Goal: Task Accomplishment & Management: Manage account settings

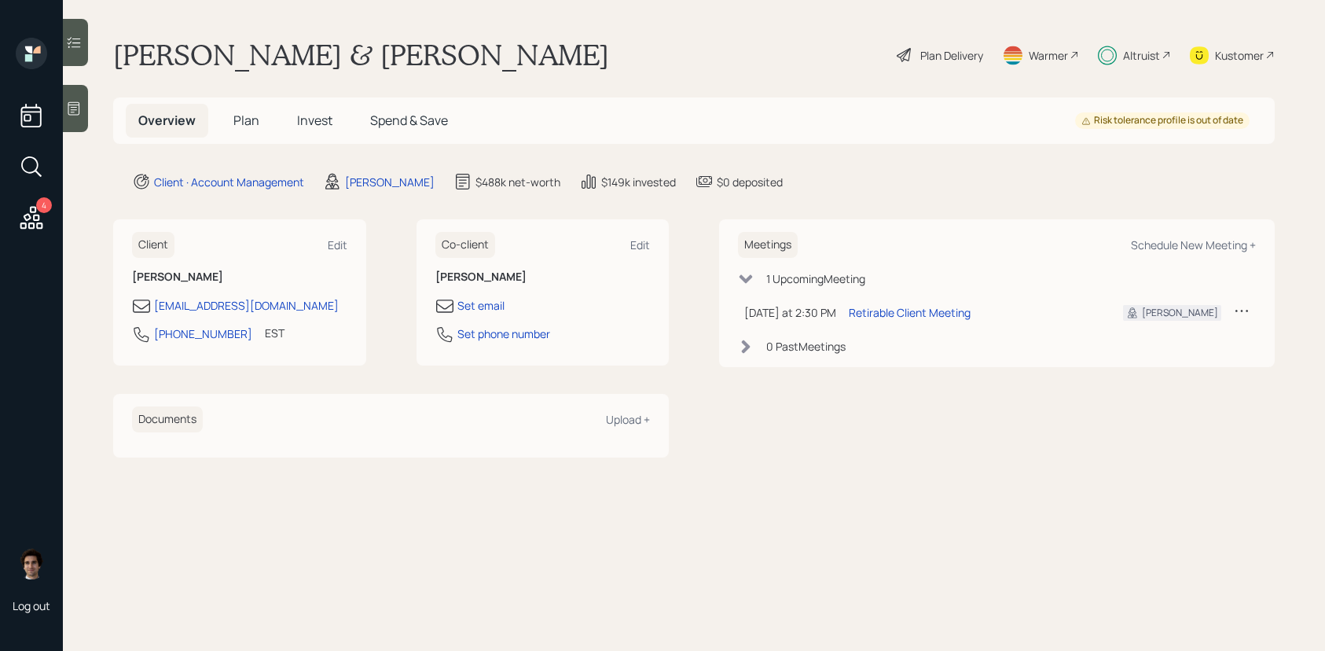
click at [1249, 50] on div "Kustomer" at bounding box center [1239, 55] width 49 height 17
click at [1119, 57] on div "Altruist" at bounding box center [1134, 55] width 73 height 35
click at [894, 82] on main "Shari Laroda & John Malone Plan Delivery Warmer Altruist Kustomer Overview Plan…" at bounding box center [694, 325] width 1262 height 651
click at [902, 51] on icon at bounding box center [904, 55] width 19 height 19
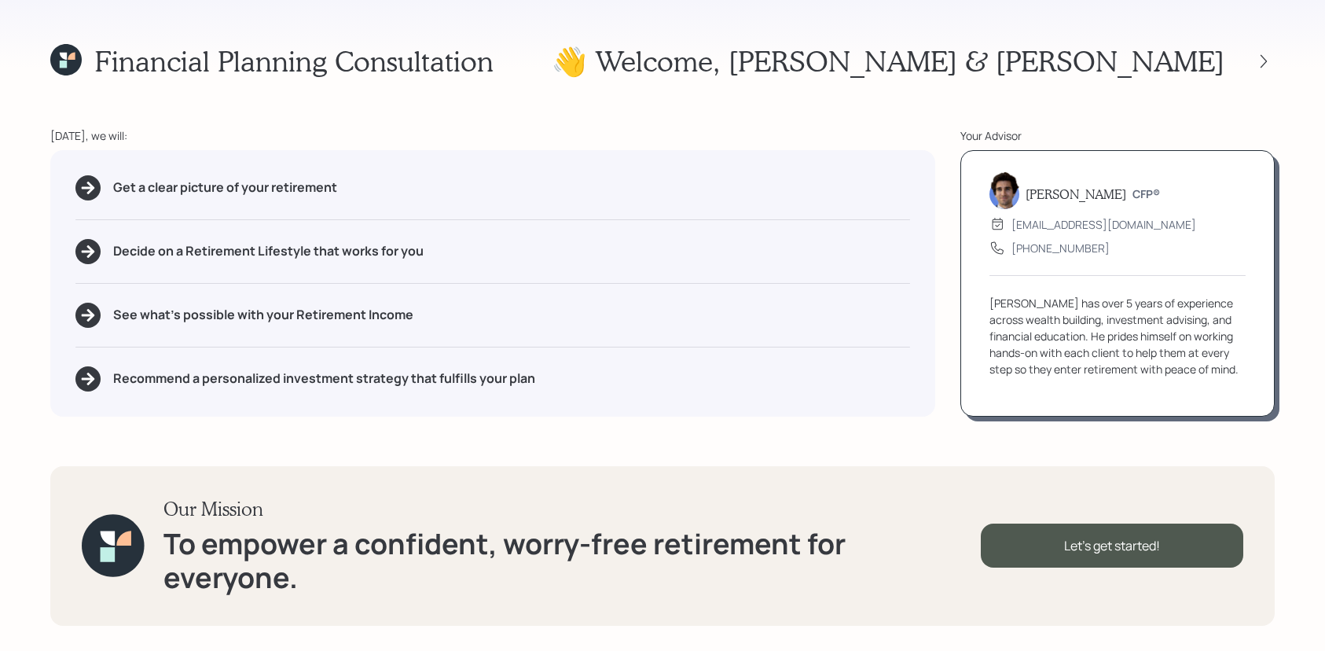
click at [1247, 53] on div at bounding box center [1249, 61] width 50 height 22
click at [1252, 53] on div at bounding box center [1249, 61] width 50 height 22
click at [1258, 56] on icon at bounding box center [1264, 61] width 16 height 16
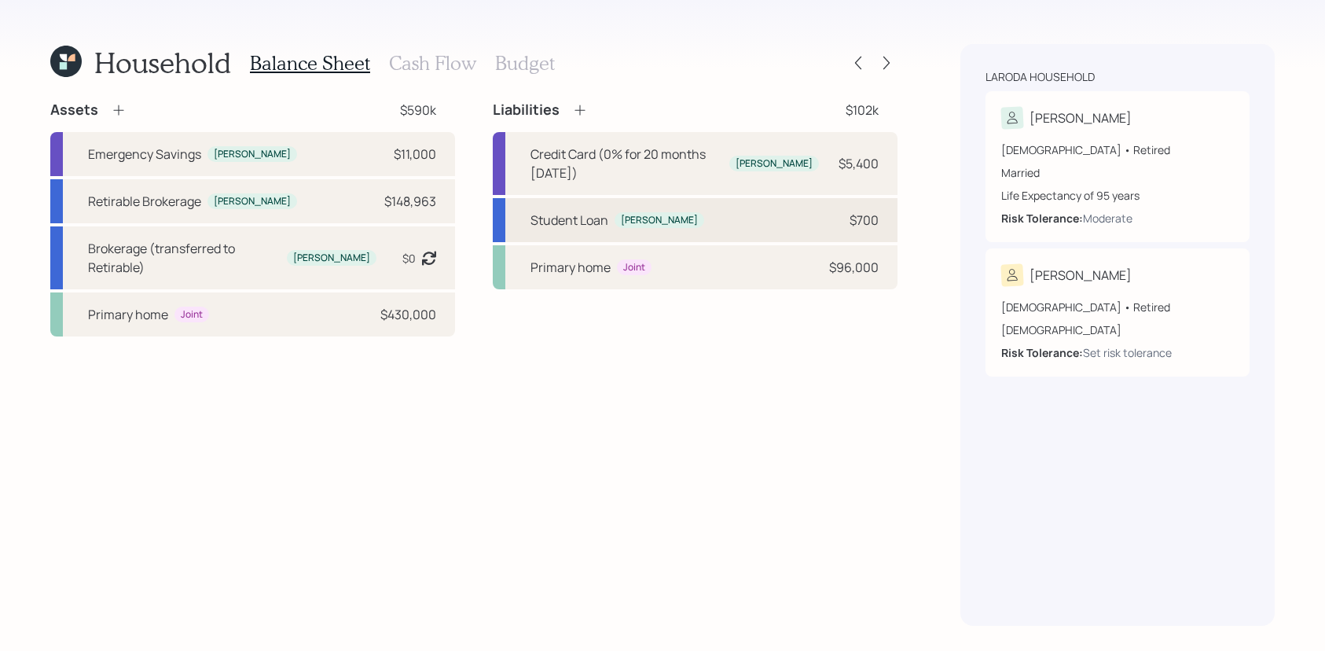
click at [776, 198] on div "Student Loan Shari $700" at bounding box center [695, 220] width 405 height 44
select select "student"
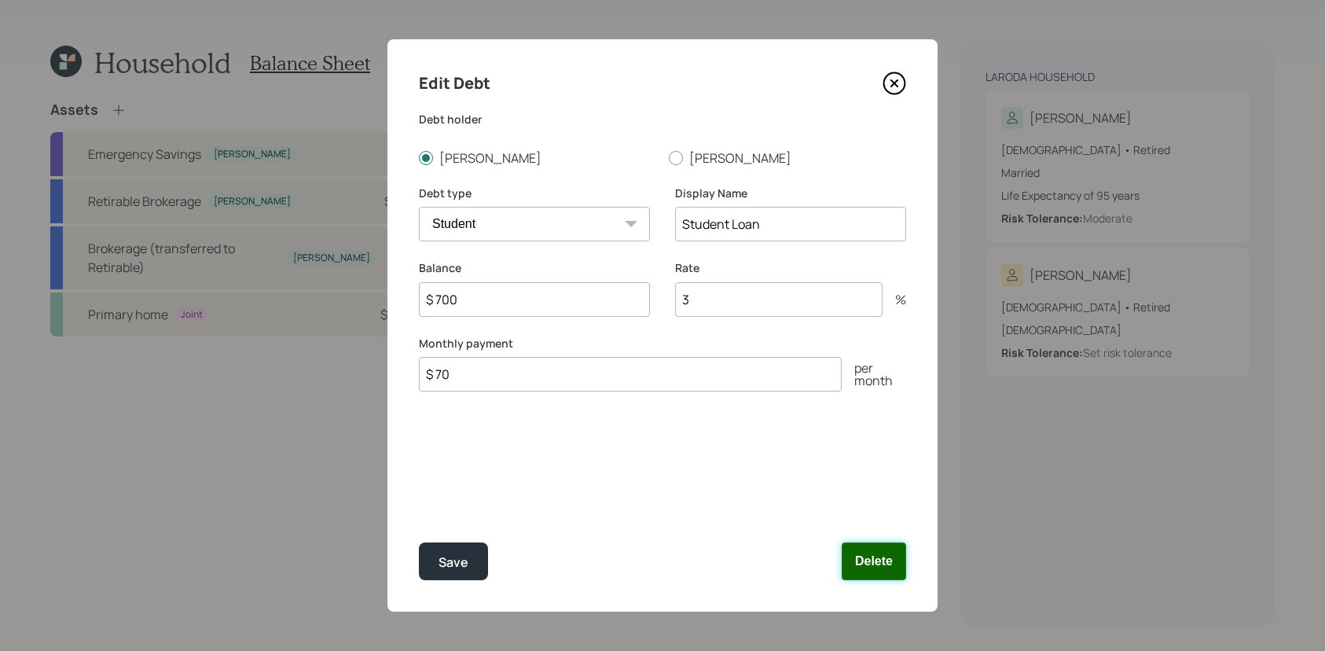
click at [867, 558] on button "Delete" at bounding box center [874, 561] width 64 height 38
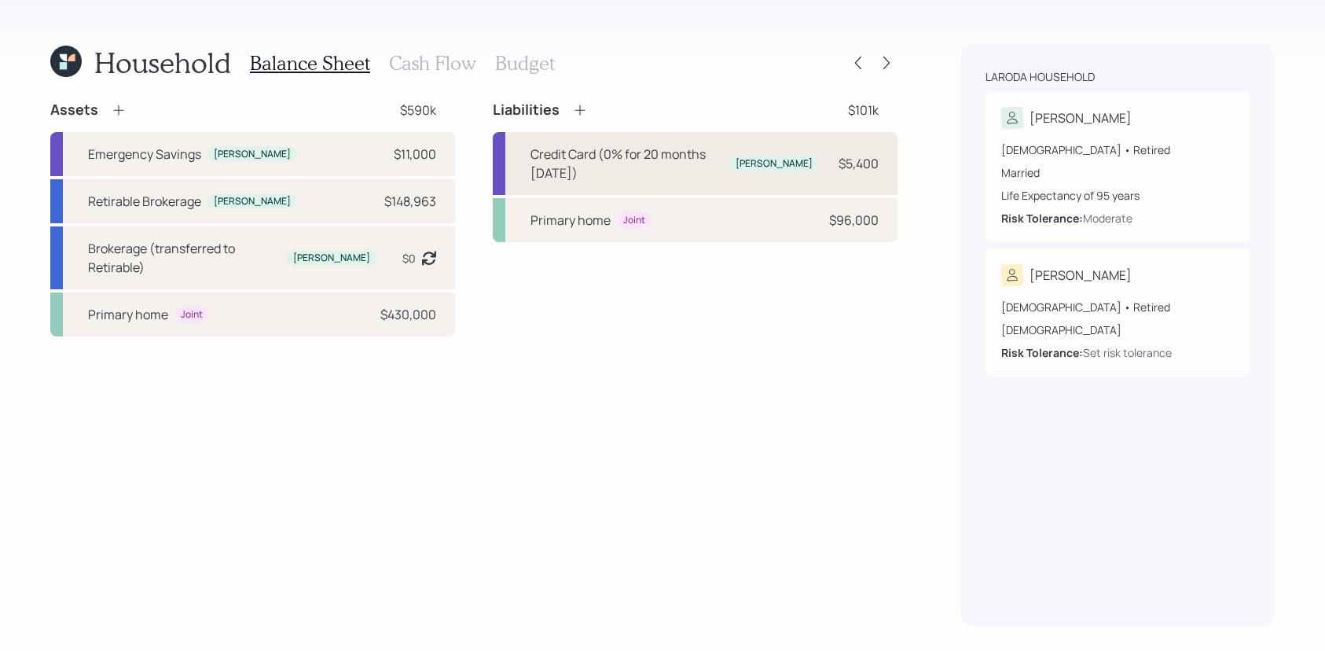
click at [680, 165] on div "Credit Card (0% for 20 months Nov 2024) Shari $5,400" at bounding box center [695, 163] width 405 height 63
select select "credit_card"
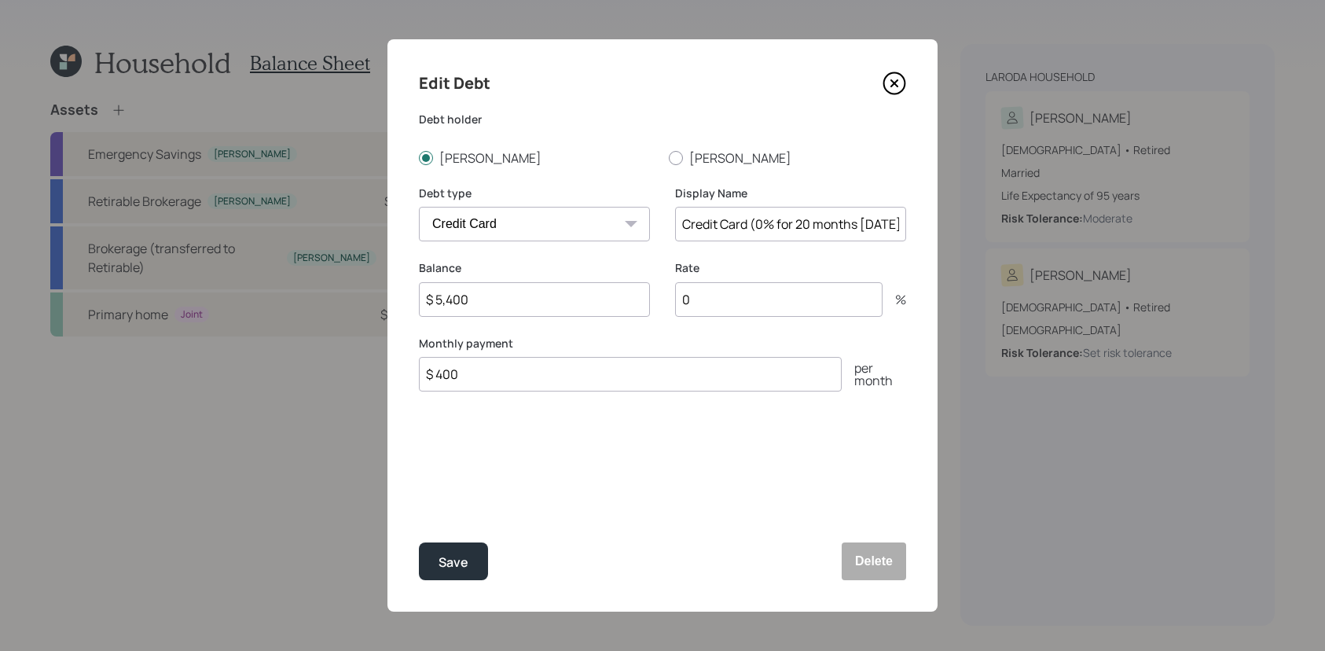
drag, startPoint x: 563, startPoint y: 303, endPoint x: 359, endPoint y: 283, distance: 205.3
click at [359, 283] on div "Edit Debt Debt holder Shari John Debt type Car Credit Card Medical Student Othe…" at bounding box center [662, 325] width 1325 height 651
type input "$ 3,000"
click at [419, 542] on button "Save" at bounding box center [453, 561] width 69 height 38
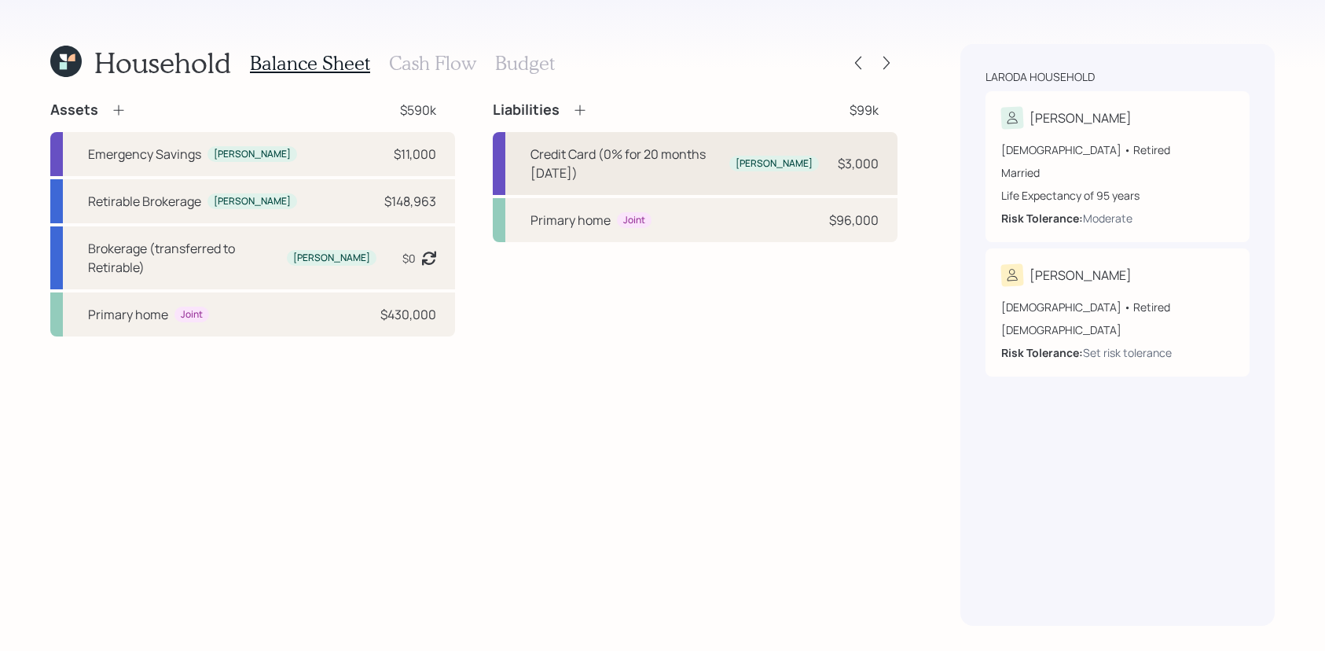
click at [723, 160] on div "Credit Card (0% for 20 months Nov 2024)" at bounding box center [626, 164] width 193 height 38
select select "credit_card"
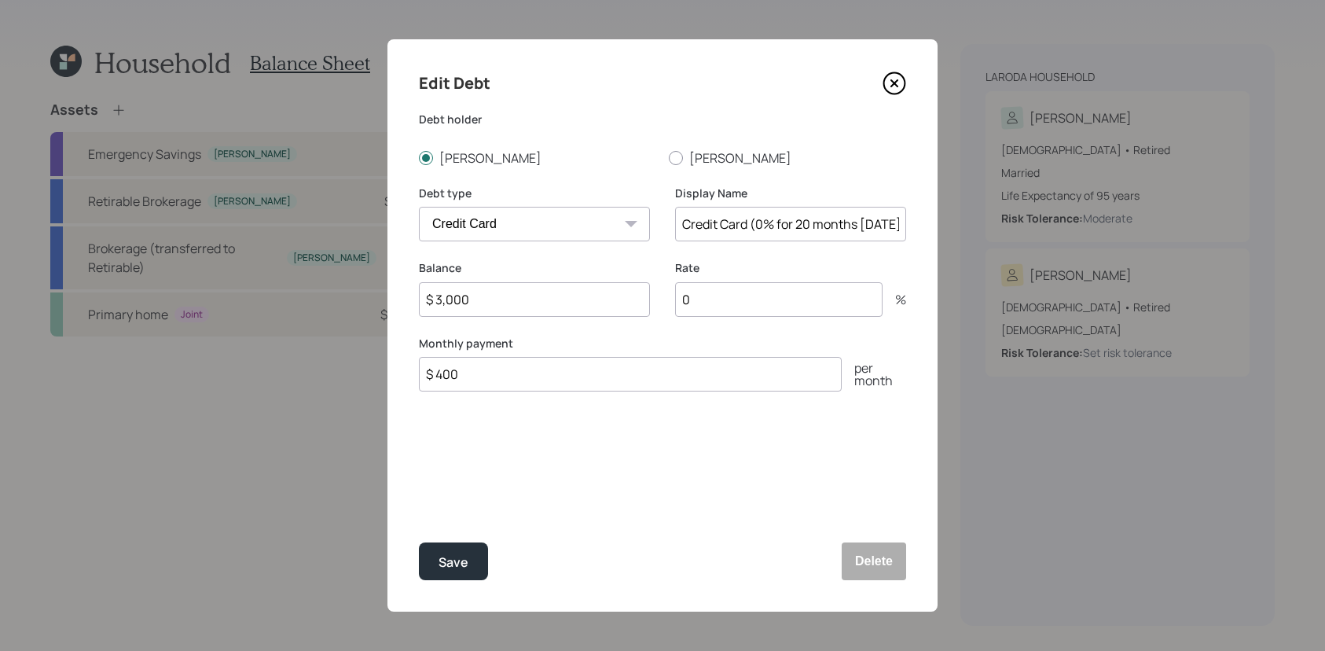
drag, startPoint x: 630, startPoint y: 308, endPoint x: 276, endPoint y: 279, distance: 355.6
click at [276, 279] on div "Edit Debt Debt holder Shari John Debt type Car Credit Card Medical Student Othe…" at bounding box center [662, 325] width 1325 height 651
type input "$ 1,000"
click button "Save" at bounding box center [453, 561] width 69 height 38
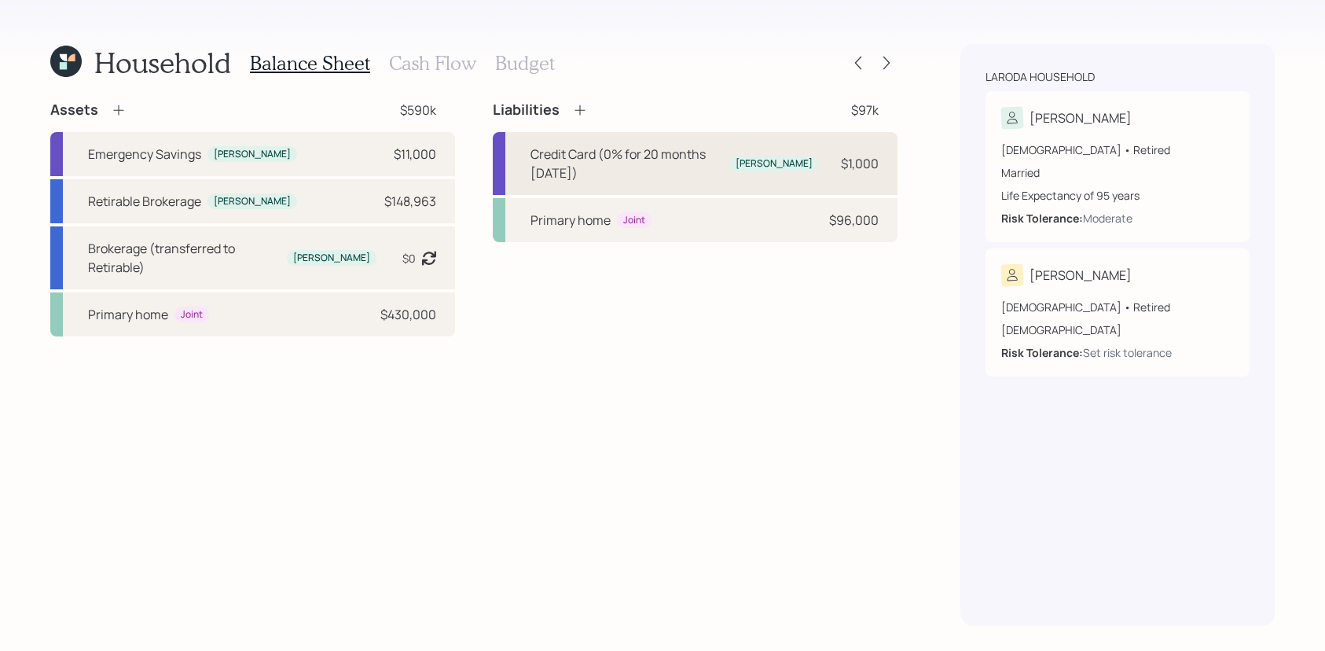
click at [543, 159] on div "Credit Card (0% for 20 months Nov 2024)" at bounding box center [626, 164] width 193 height 38
select select "credit_card"
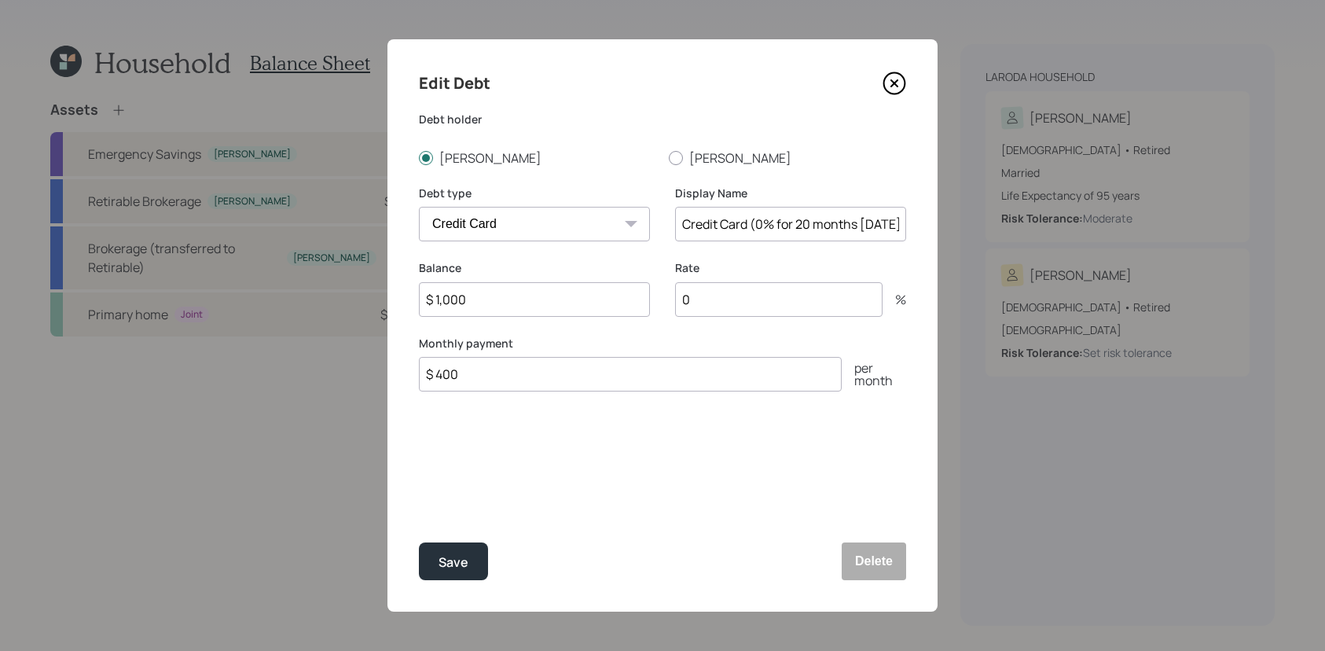
drag, startPoint x: 522, startPoint y: 311, endPoint x: 330, endPoint y: 286, distance: 193.4
click at [330, 286] on div "Edit Debt Debt holder Shari John Debt type Car Credit Card Medical Student Othe…" at bounding box center [662, 325] width 1325 height 651
type input "$ 3,000"
click at [842, 243] on div "Display Name Credit Card (0% for 20 months Nov 2024)" at bounding box center [790, 222] width 231 height 75
click at [845, 226] on input "Credit Card (0% for 20 months Nov 2024)" at bounding box center [790, 224] width 231 height 35
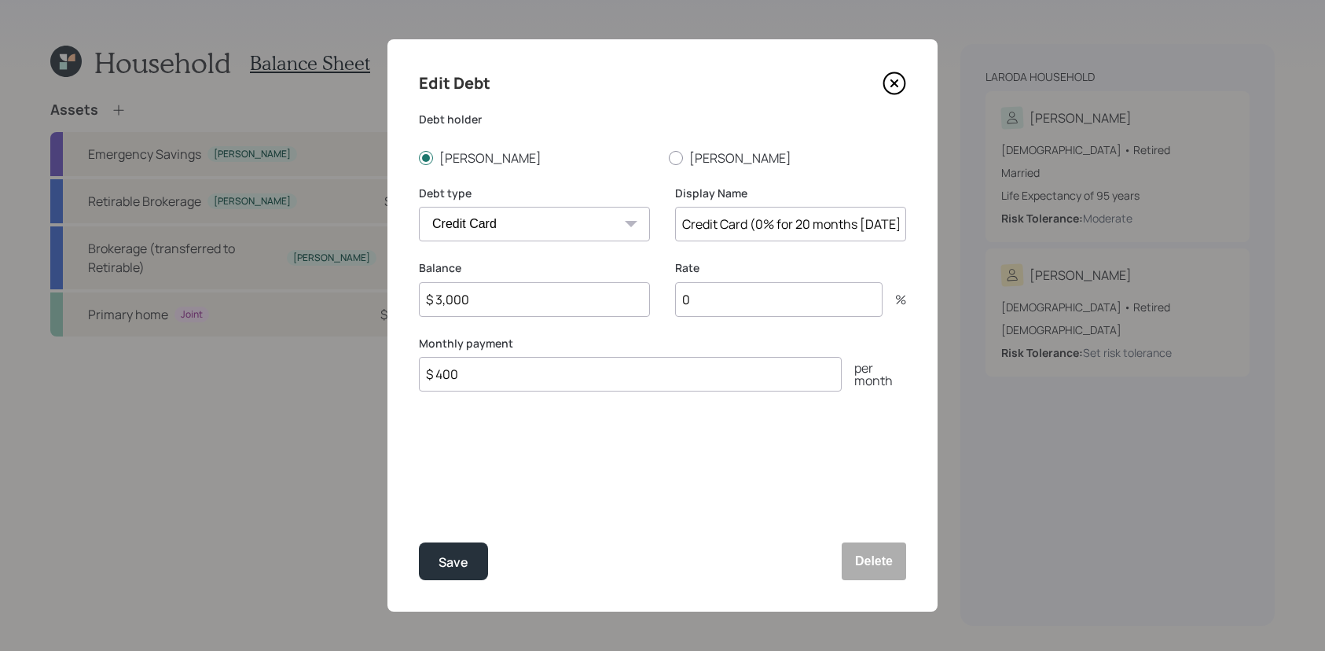
scroll to position [0, 20]
drag, startPoint x: 839, startPoint y: 229, endPoint x: 966, endPoint y: 233, distance: 126.5
click at [966, 233] on div "Edit Debt Debt holder Shari John Debt type Car Credit Card Medical Student Othe…" at bounding box center [662, 325] width 1325 height 651
click at [693, 227] on input "Credit Card (0% for 20 months Nov 2024)" at bounding box center [790, 224] width 231 height 35
drag, startPoint x: 732, startPoint y: 226, endPoint x: 1033, endPoint y: 239, distance: 302.0
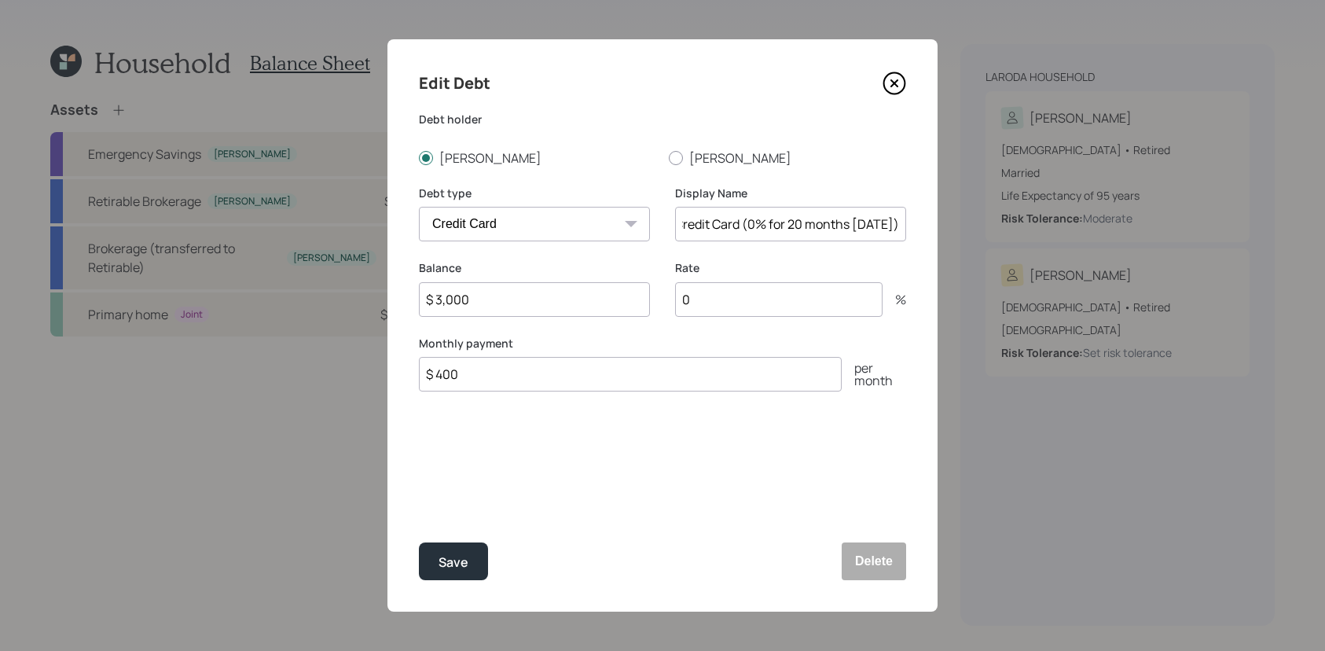
click at [1033, 239] on div "Edit Debt Debt holder Shari John Debt type Car Credit Card Medical Student Othe…" at bounding box center [662, 325] width 1325 height 651
click at [827, 301] on input "0" at bounding box center [778, 299] width 207 height 35
click at [821, 232] on input "Credit Card" at bounding box center [790, 224] width 231 height 35
type input "Credit Card (0% until July 2026)"
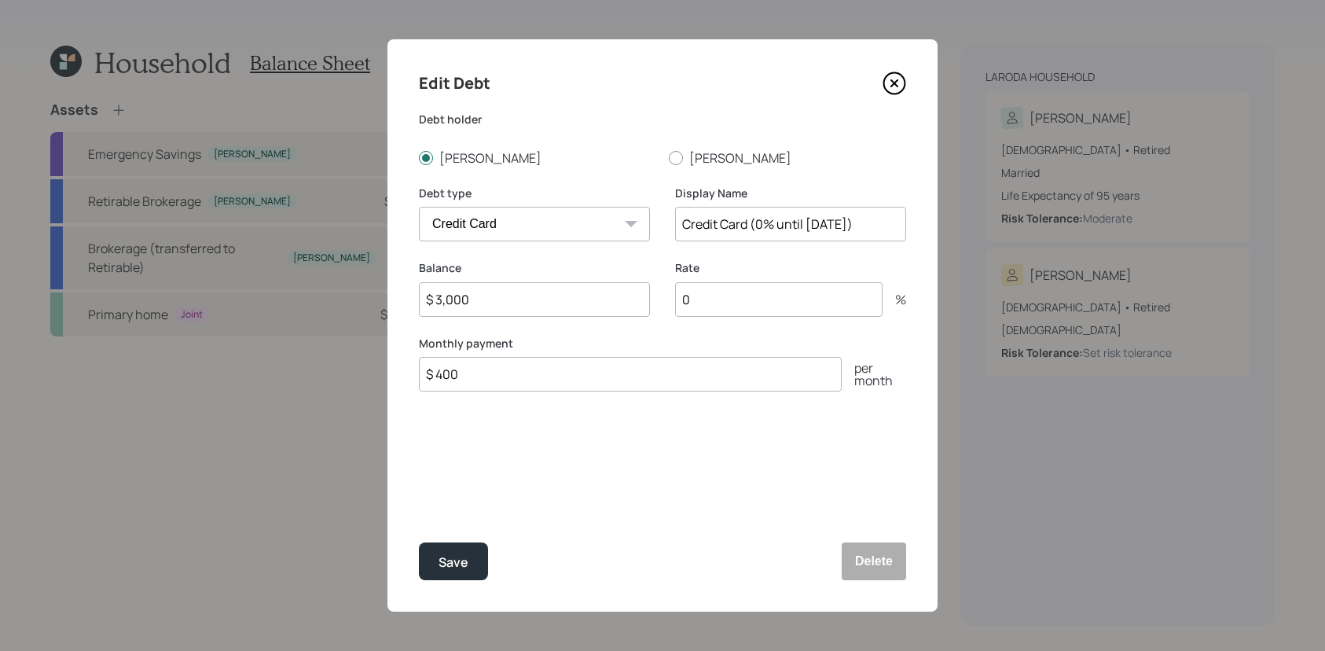
click at [419, 542] on button "Save" at bounding box center [453, 561] width 69 height 38
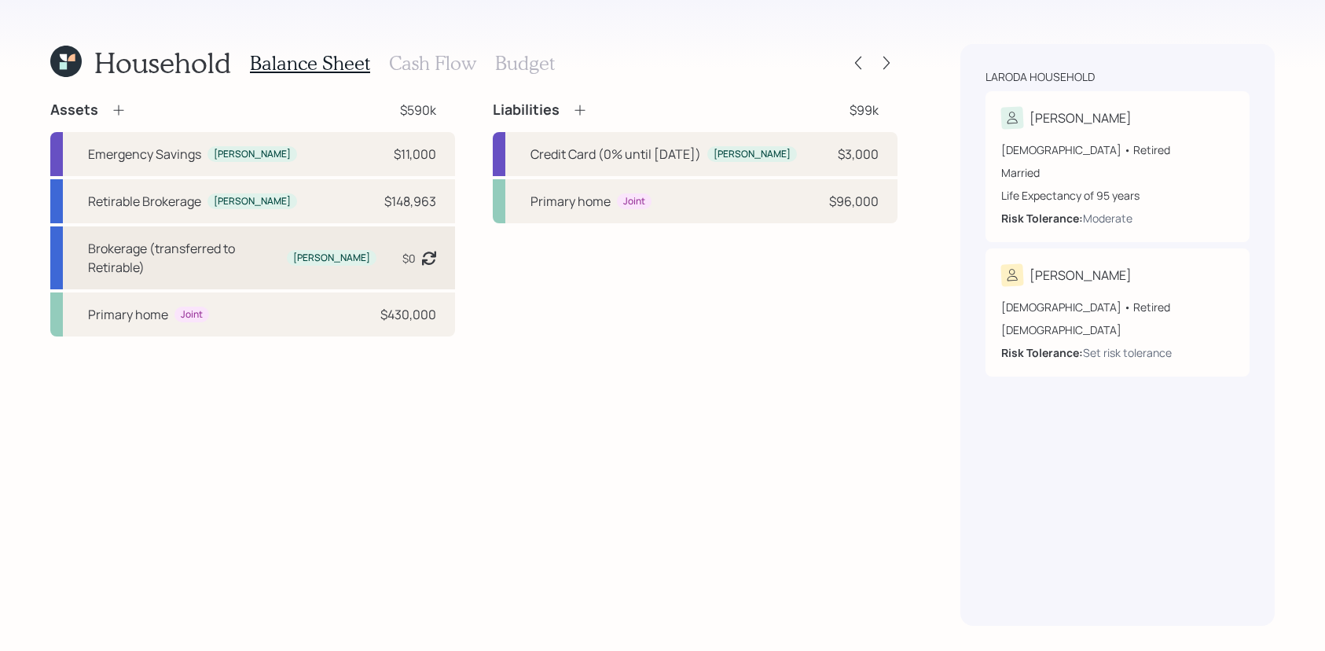
click at [223, 242] on div "Brokerage (transferred to Retirable)" at bounding box center [184, 258] width 193 height 38
select select "taxable"
select select "balanced"
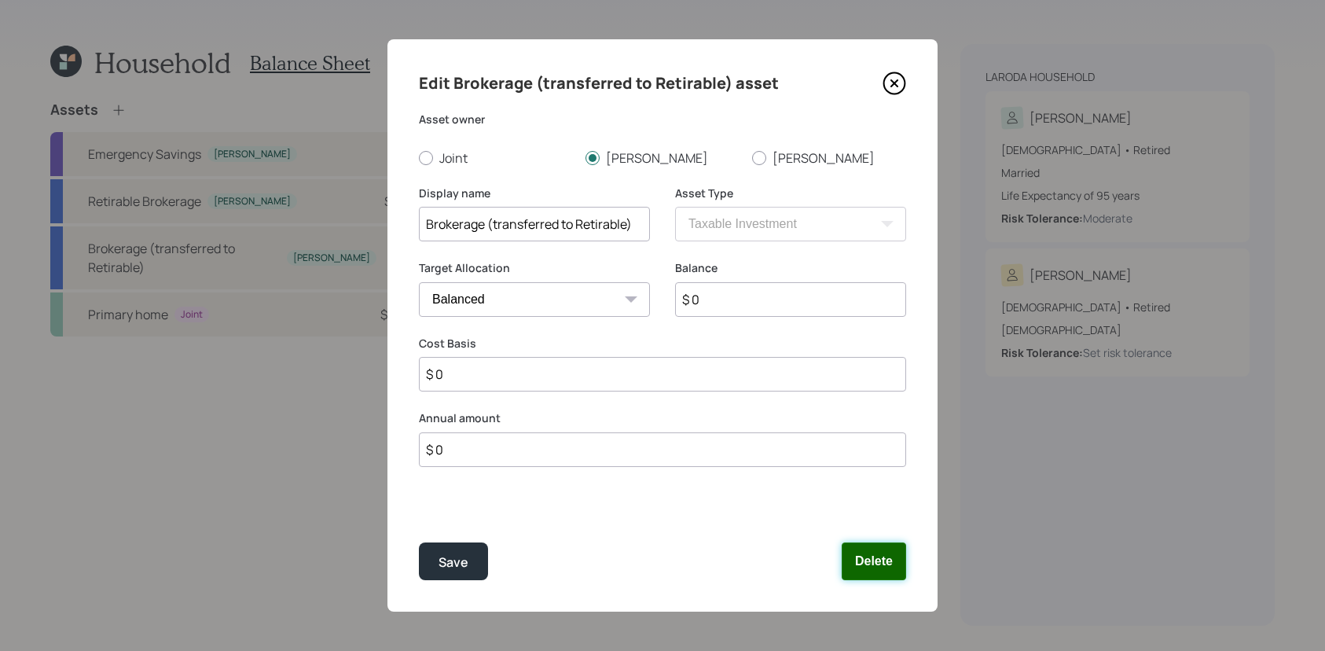
click at [860, 556] on button "Delete" at bounding box center [874, 561] width 64 height 38
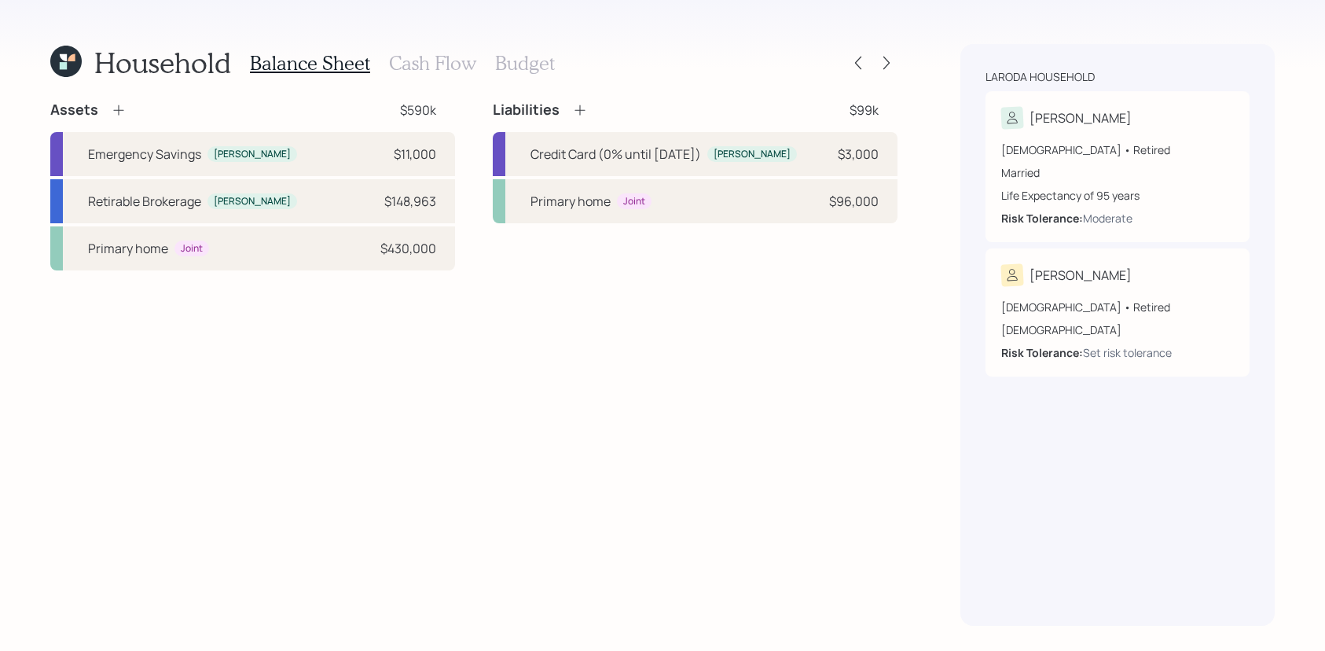
click at [445, 68] on h3 "Cash Flow" at bounding box center [432, 63] width 87 height 23
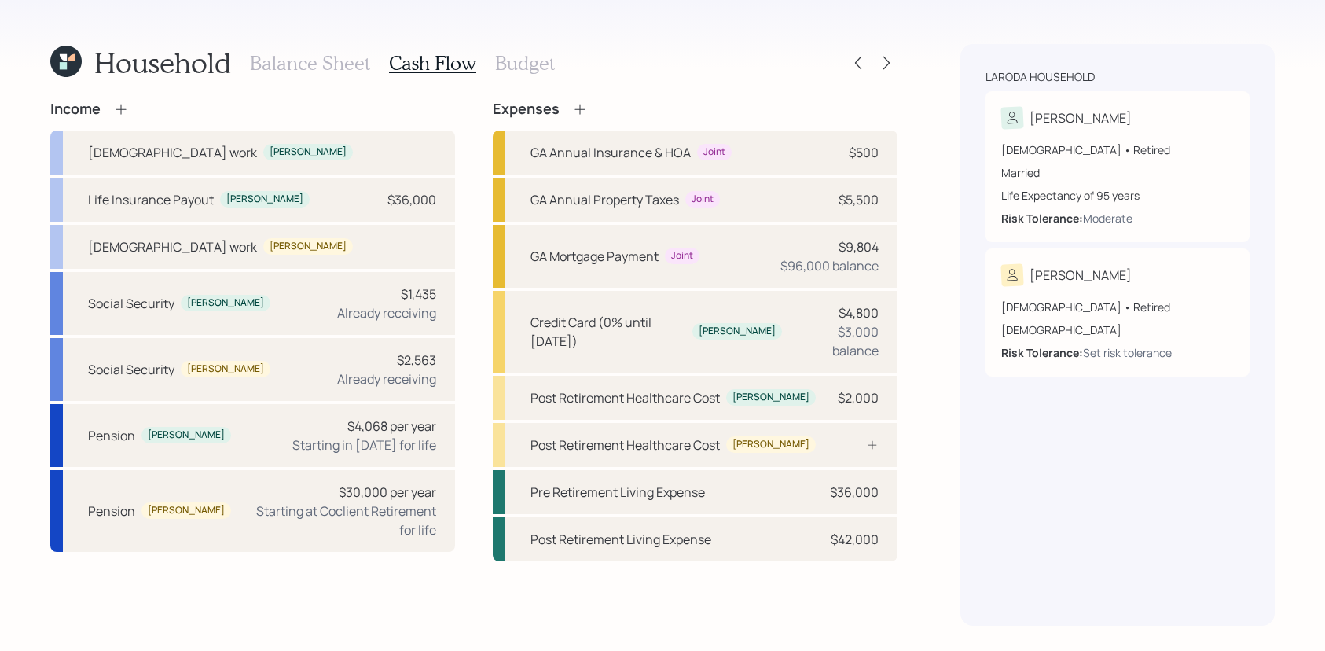
click at [272, 60] on h3 "Balance Sheet" at bounding box center [310, 63] width 120 height 23
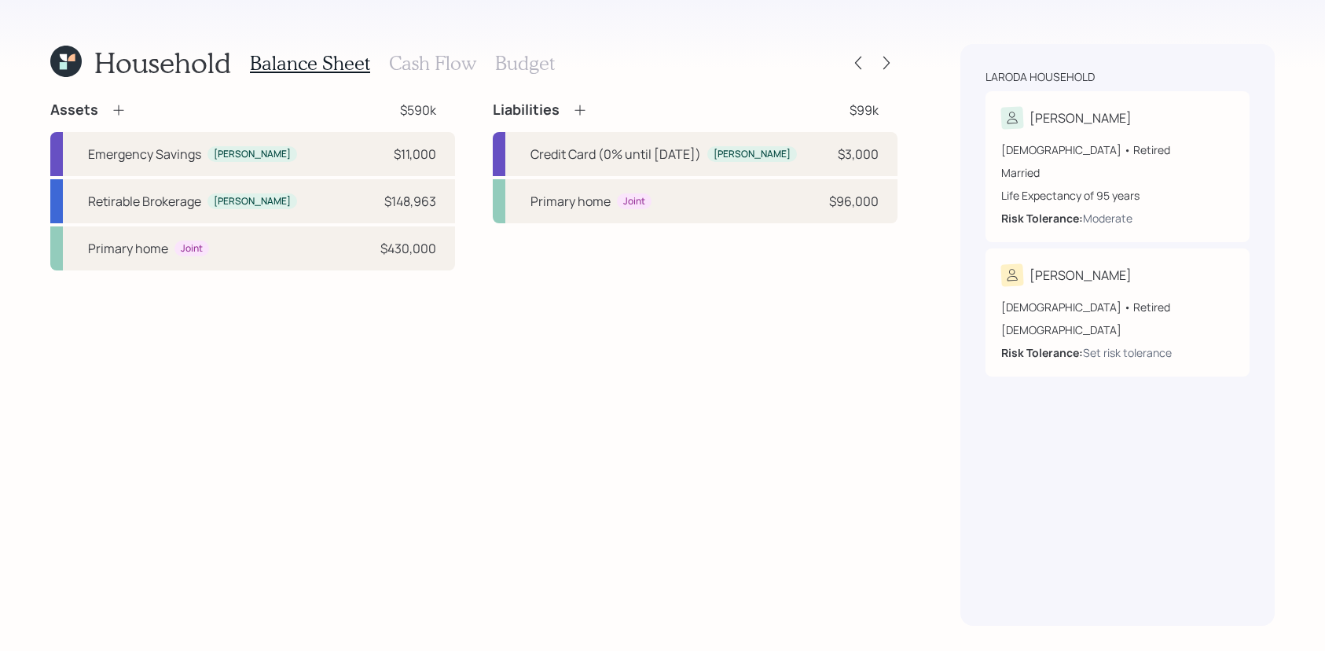
click at [51, 53] on icon at bounding box center [65, 61] width 31 height 31
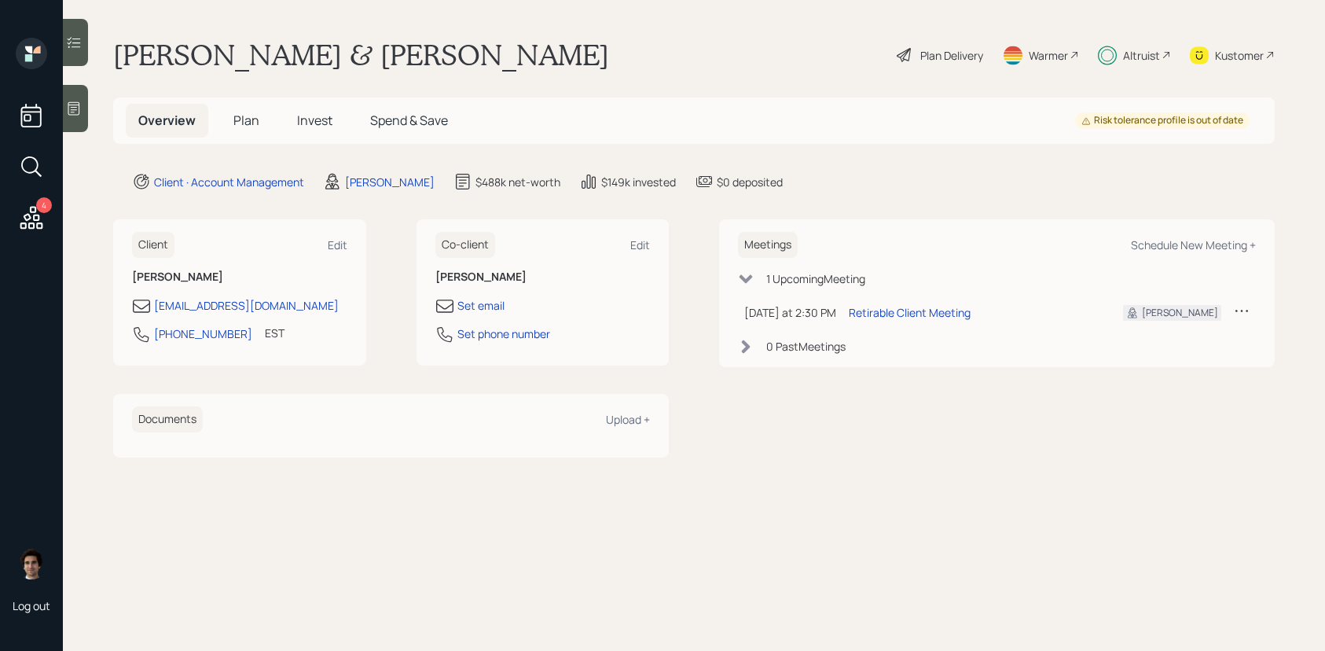
click at [1230, 51] on div "Kustomer" at bounding box center [1239, 55] width 49 height 17
click at [974, 58] on div "Plan Delivery" at bounding box center [951, 55] width 63 height 17
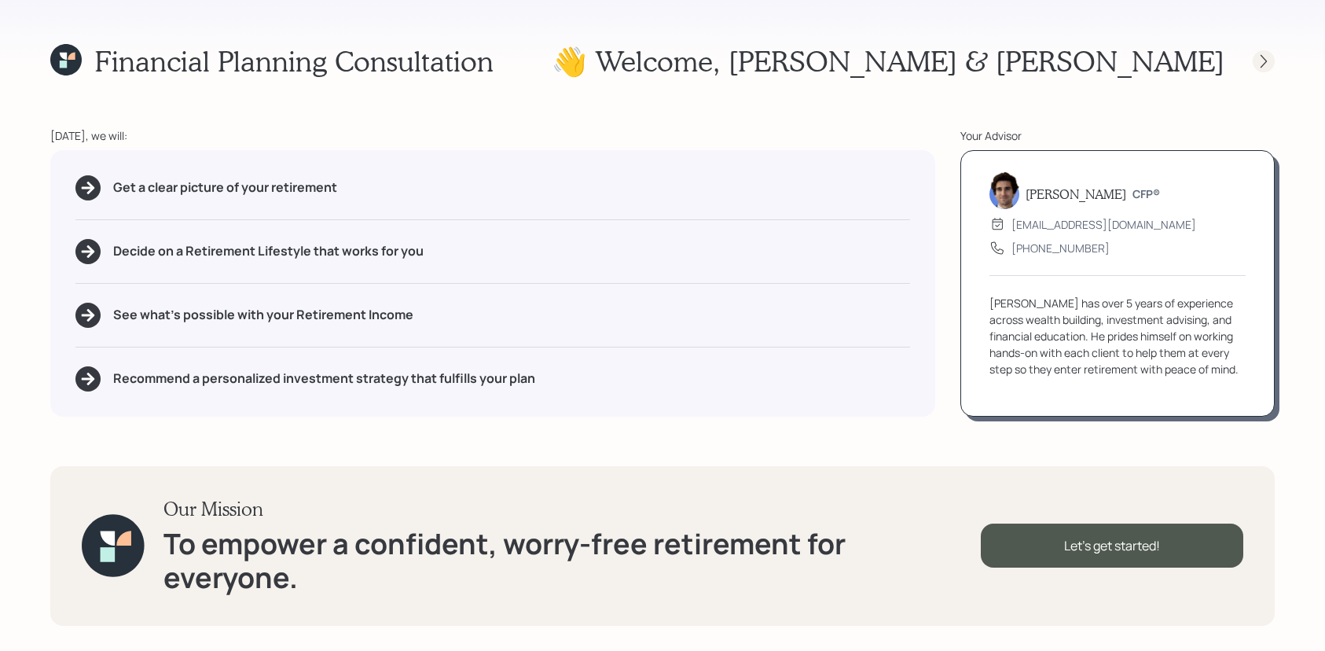
click at [1256, 56] on icon at bounding box center [1264, 61] width 16 height 16
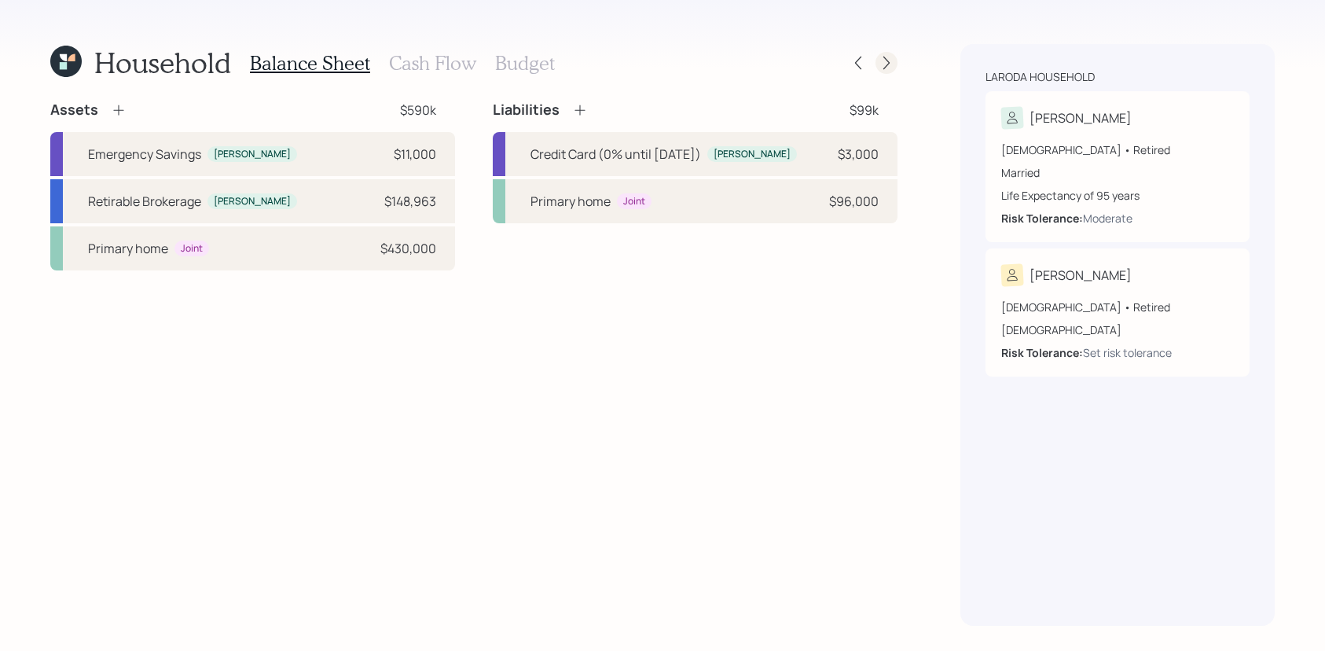
click at [882, 63] on icon at bounding box center [886, 63] width 16 height 16
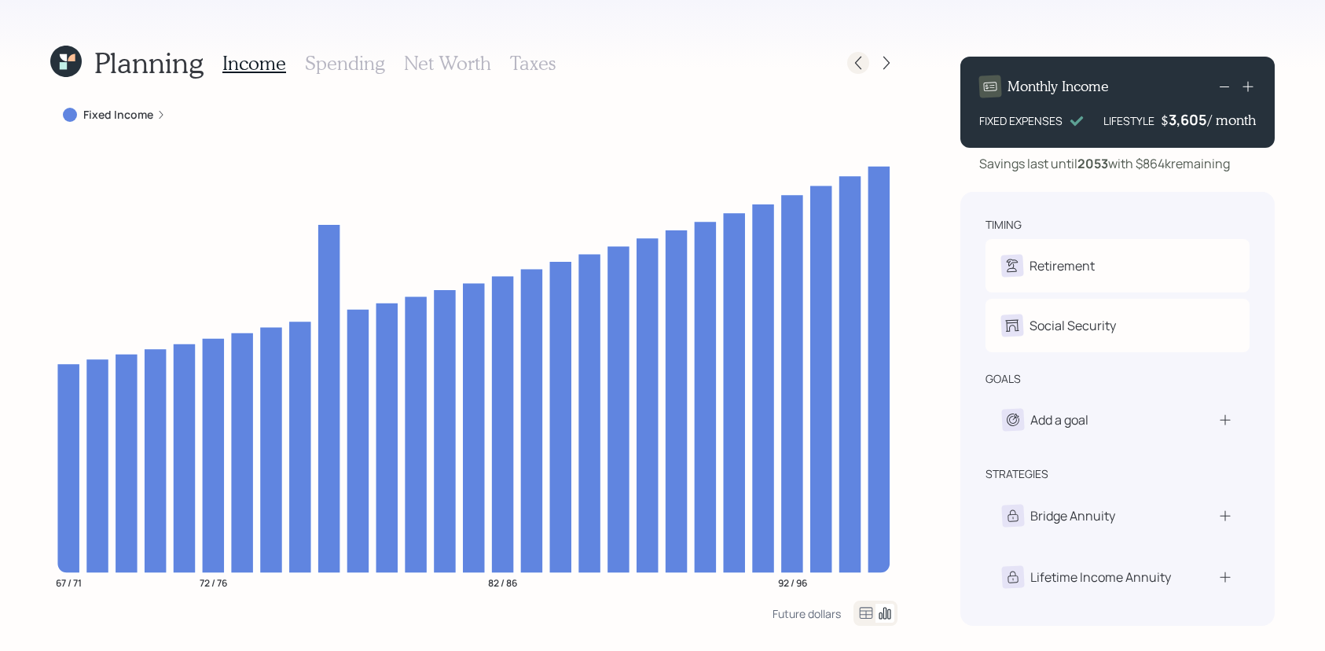
click at [866, 66] on div at bounding box center [858, 63] width 22 height 22
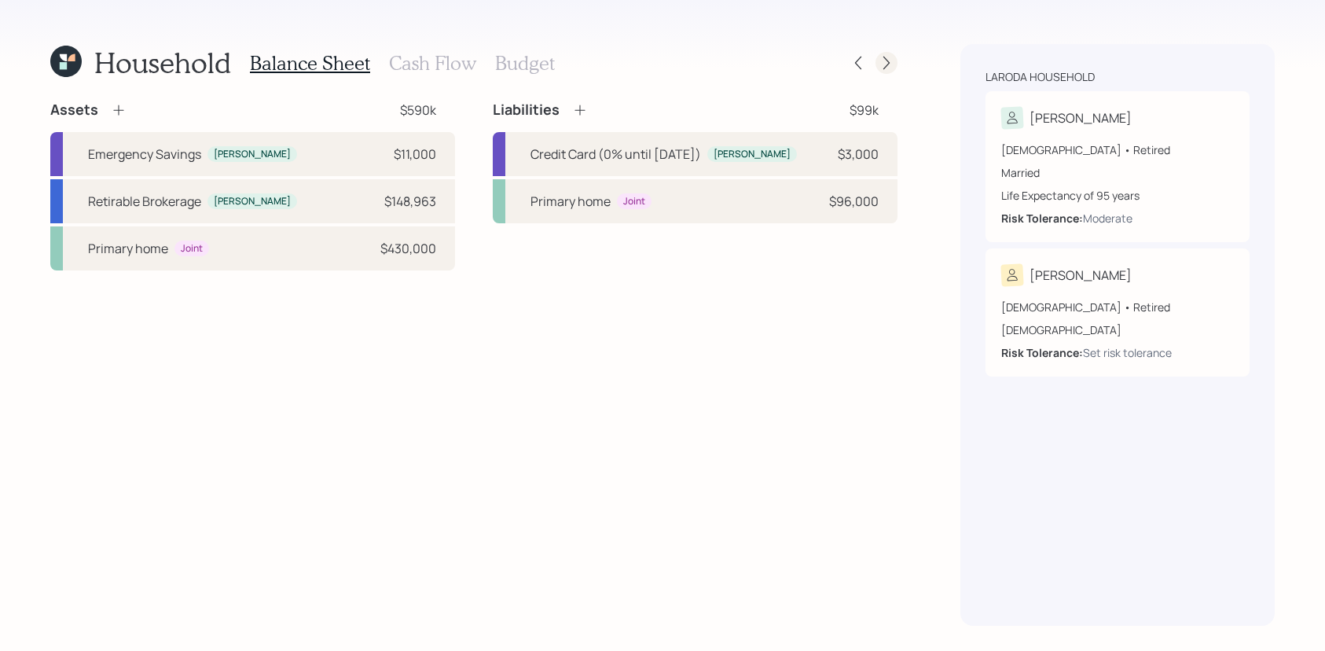
click at [883, 63] on icon at bounding box center [886, 63] width 16 height 16
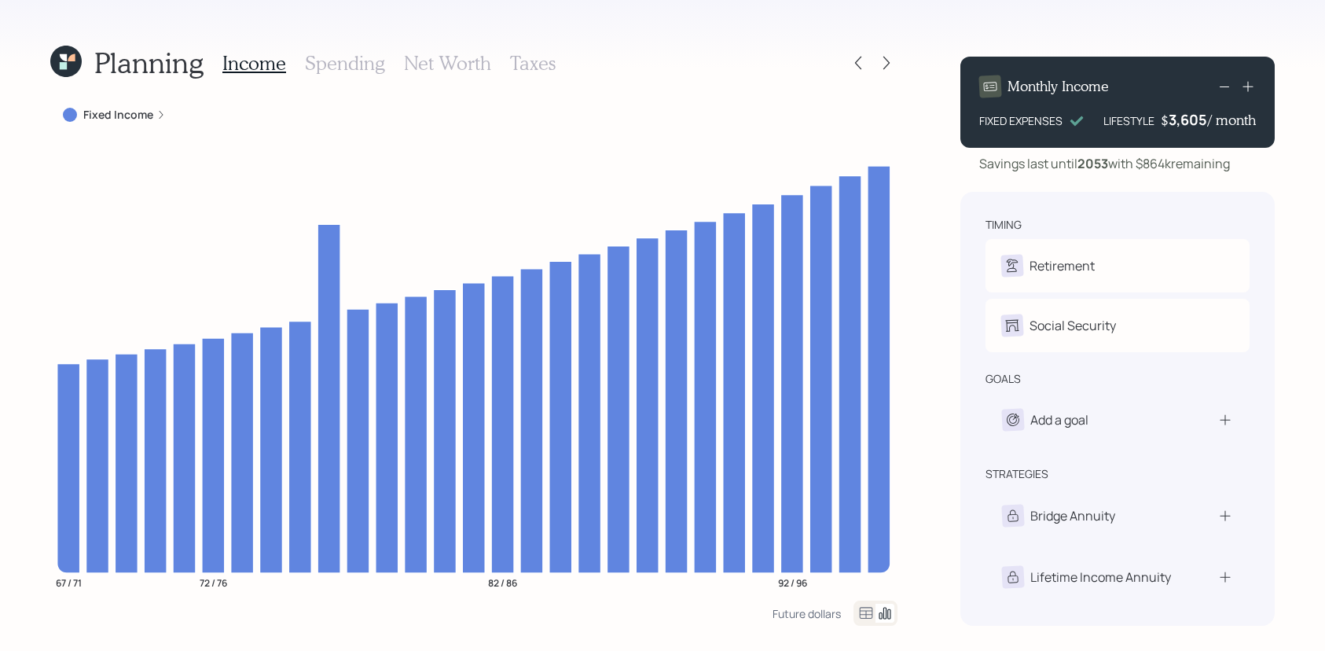
click at [865, 63] on icon at bounding box center [858, 63] width 16 height 16
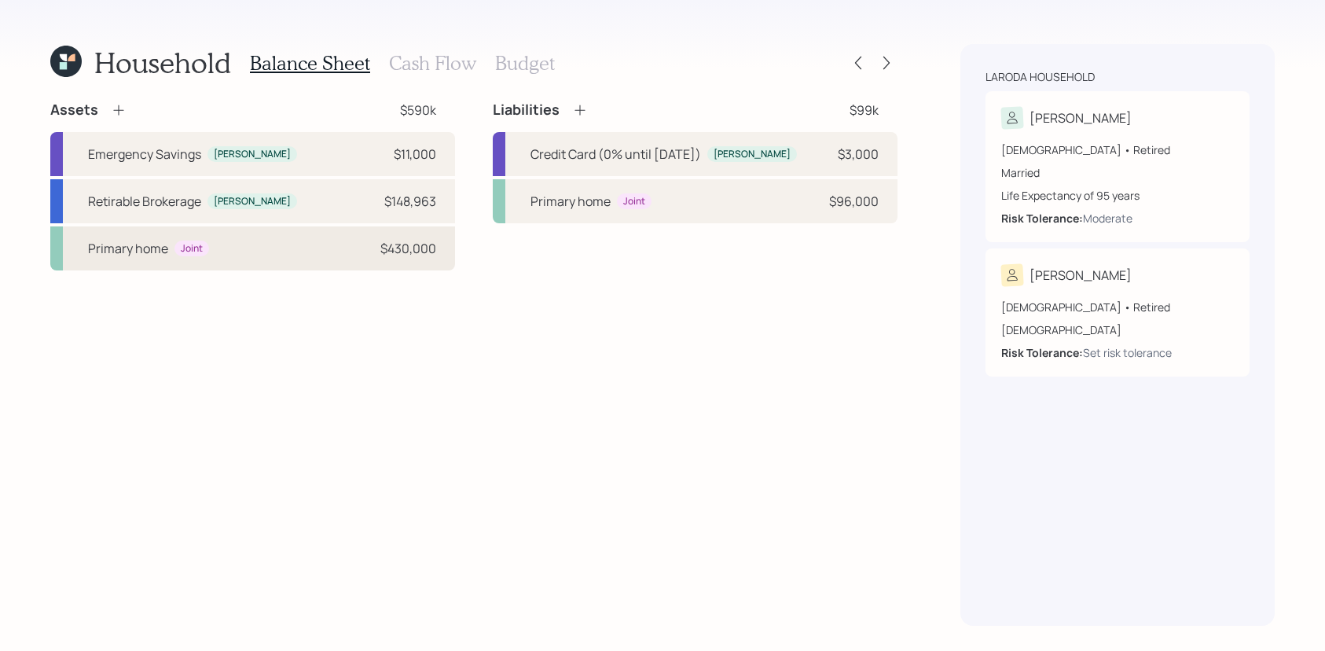
click at [358, 252] on div "Primary home Joint $430,000" at bounding box center [252, 248] width 405 height 44
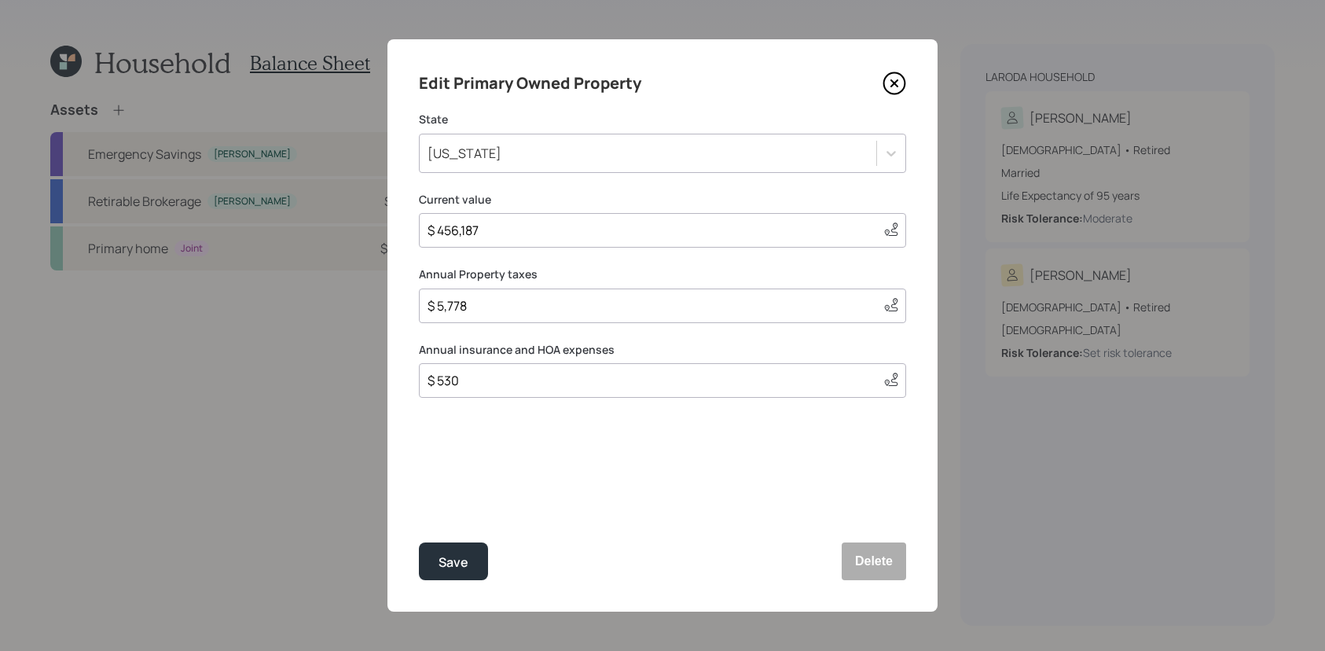
click at [889, 84] on icon at bounding box center [894, 84] width 24 height 24
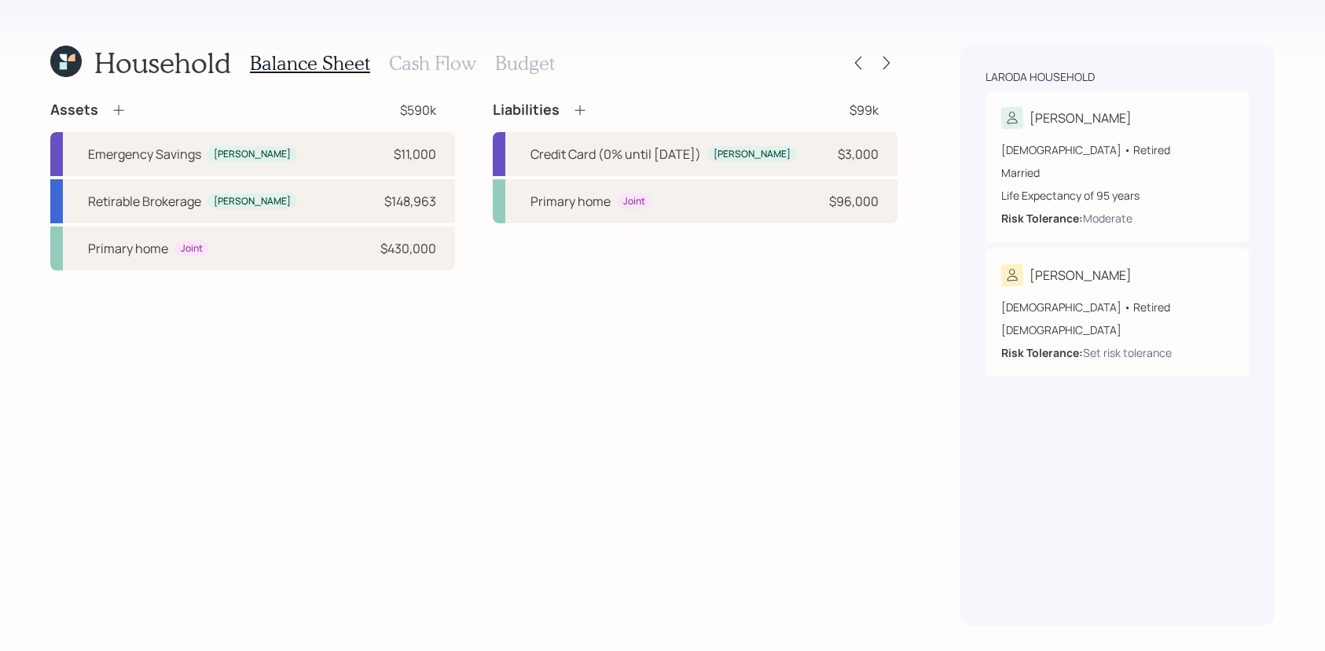
click at [422, 79] on div "Balance Sheet Cash Flow Budget" at bounding box center [402, 63] width 305 height 38
click at [422, 73] on h3 "Cash Flow" at bounding box center [432, 63] width 87 height 23
